Goal: Transaction & Acquisition: Book appointment/travel/reservation

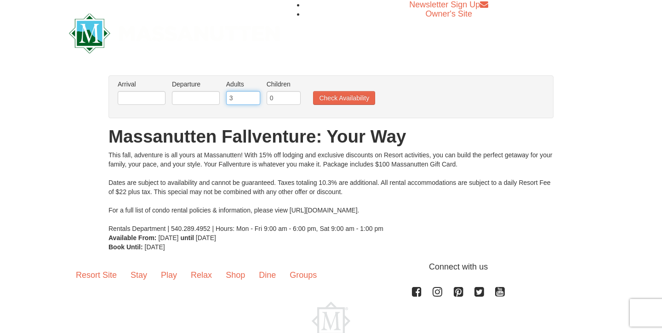
click at [256, 97] on input "3" at bounding box center [243, 98] width 34 height 14
click at [256, 96] on input "4" at bounding box center [243, 98] width 34 height 14
type input "5"
click at [256, 96] on input "5" at bounding box center [243, 98] width 34 height 14
click at [347, 99] on button "Check Availability" at bounding box center [344, 98] width 62 height 14
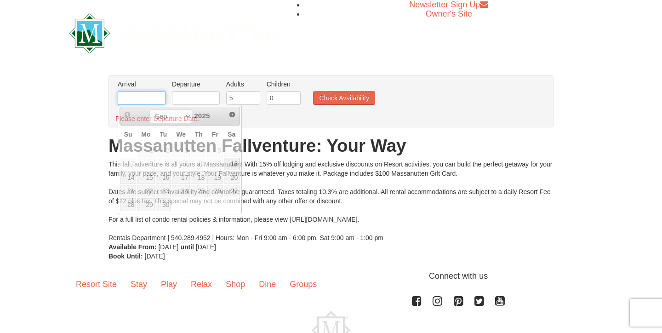
click at [137, 94] on input "text" at bounding box center [142, 98] width 48 height 14
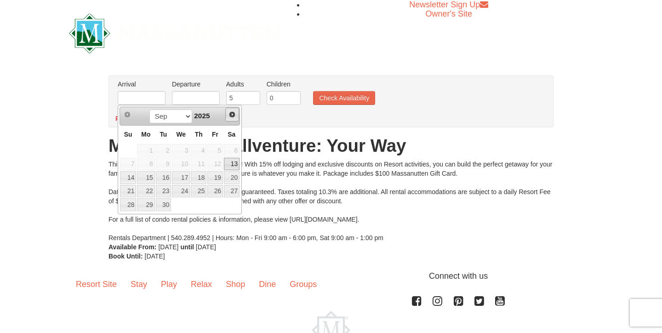
click at [233, 116] on span "Next" at bounding box center [231, 114] width 7 height 7
click at [234, 190] on link "25" at bounding box center [232, 191] width 16 height 13
type input "[DATE]"
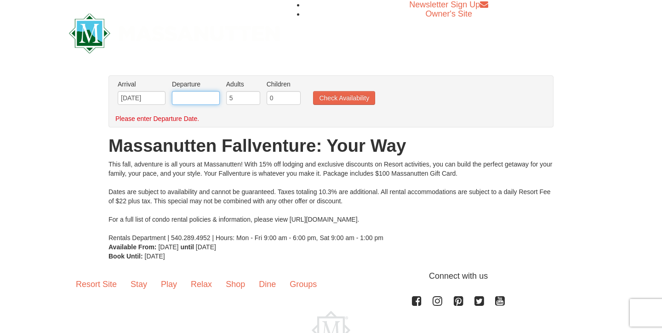
click at [204, 98] on input "text" at bounding box center [196, 98] width 48 height 14
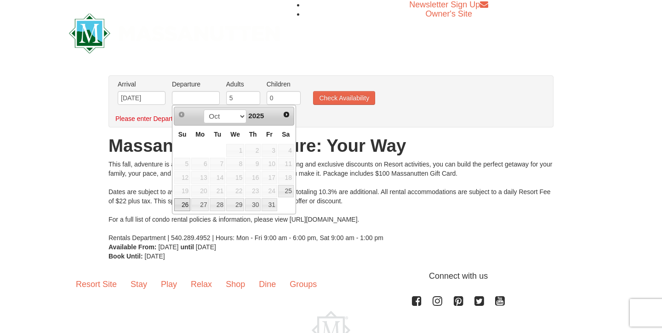
click at [180, 204] on link "26" at bounding box center [182, 204] width 16 height 13
type input "[DATE]"
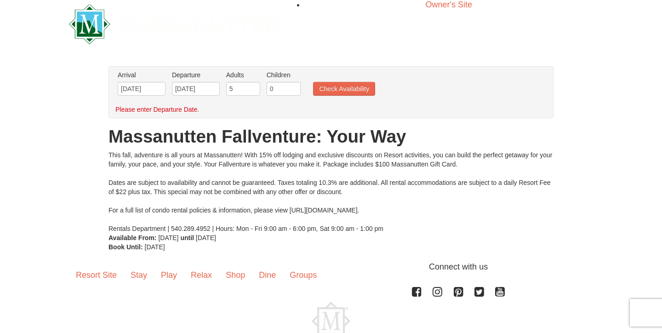
scroll to position [9, 0]
click at [343, 91] on button "Check Availability" at bounding box center [344, 89] width 62 height 14
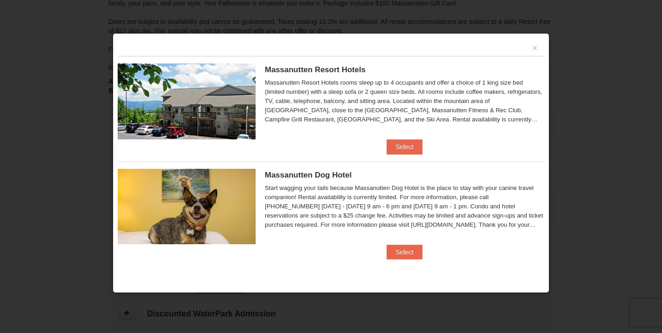
scroll to position [131, 0]
click at [401, 149] on button "Select" at bounding box center [405, 146] width 36 height 15
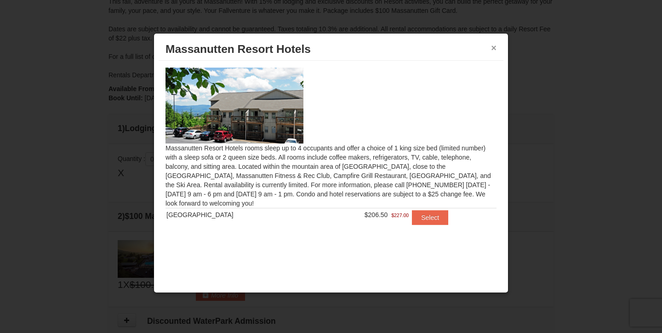
click at [496, 52] on button "×" at bounding box center [494, 47] width 6 height 9
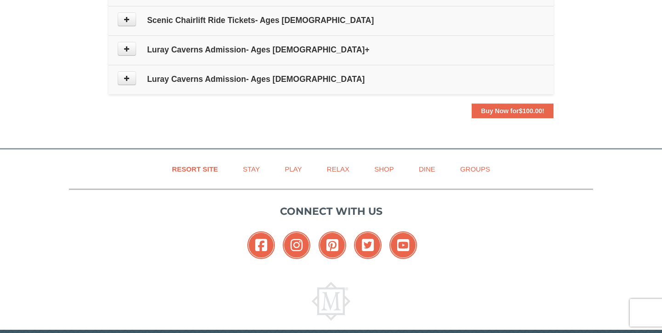
scroll to position [550, 0]
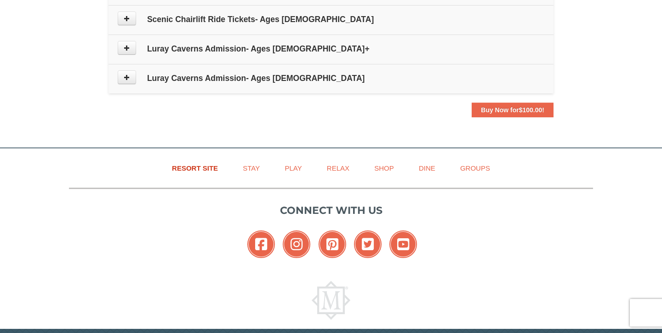
click at [210, 165] on link "Resort Site" at bounding box center [194, 168] width 69 height 21
